Goal: Information Seeking & Learning: Learn about a topic

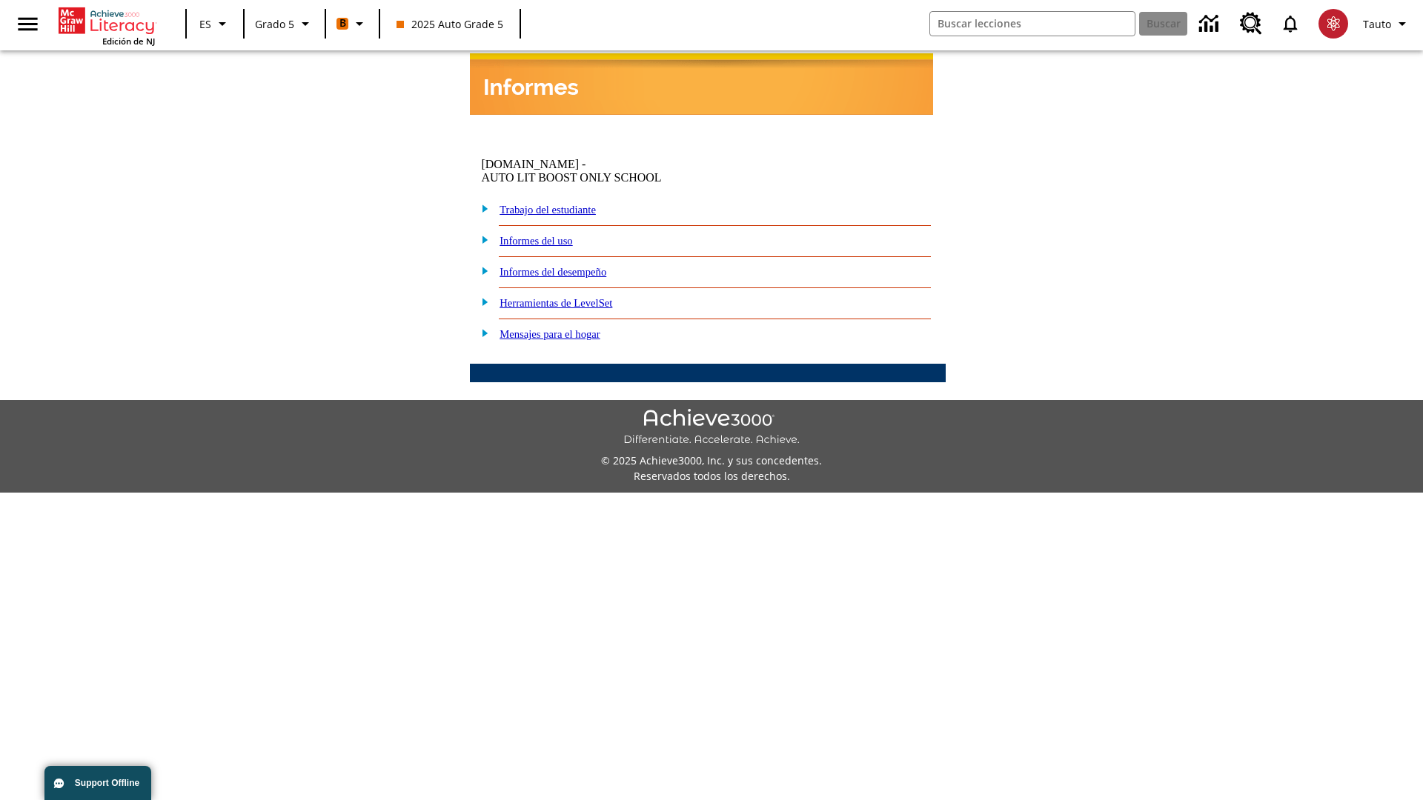
click at [578, 266] on link "Informes del desempeño" at bounding box center [553, 272] width 107 height 12
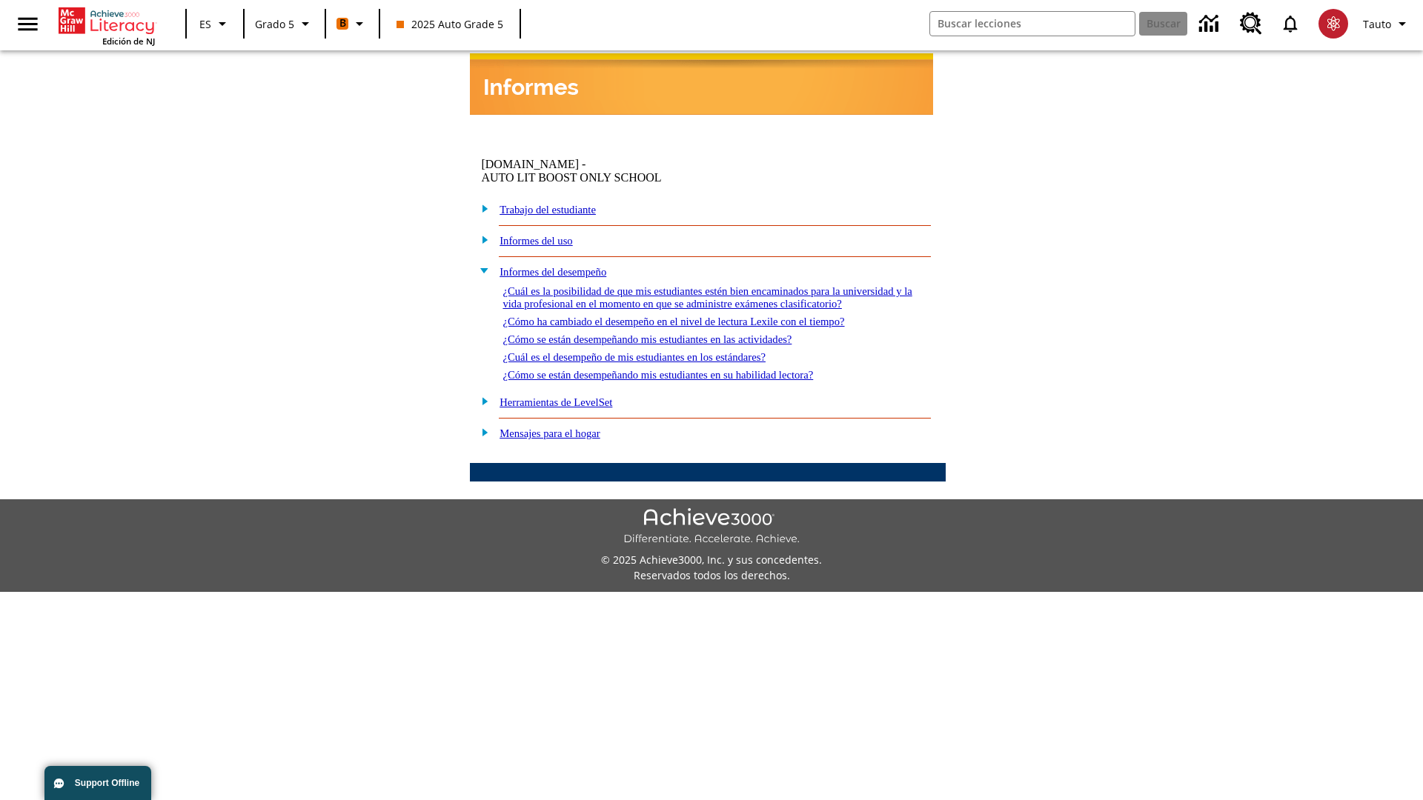
click at [704, 285] on link "¿Cuál es la posibilidad de que mis estudiantes estén bien encaminados para la u…" at bounding box center [707, 297] width 409 height 24
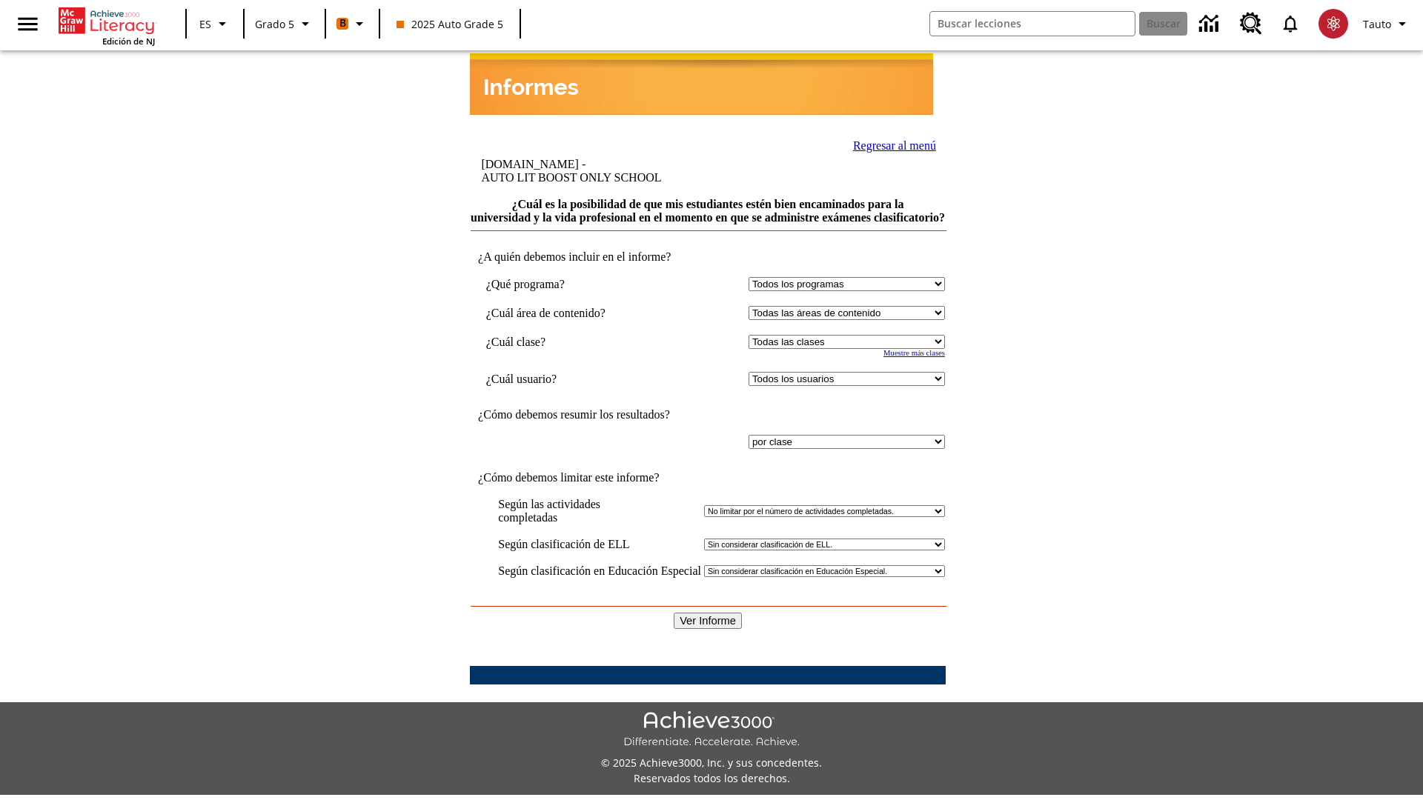
click at [843, 335] on select "Seleccionar una clase: Todas las clases 2025 Auto Grade 5 OL 2025 Auto Grade 6" at bounding box center [847, 342] width 196 height 14
select select "11133131"
